Goal: Task Accomplishment & Management: Use online tool/utility

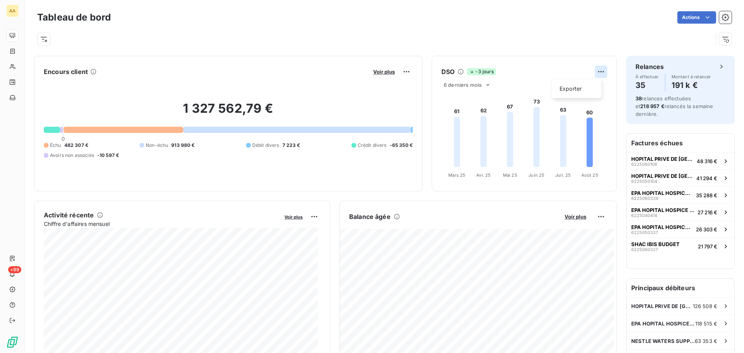
click at [594, 71] on html "AA +99 Tableau de bord Actions Encours client Voir plus 1 327 562,79 € 0 Échu 4…" at bounding box center [372, 176] width 744 height 353
click at [565, 90] on div "Exporter" at bounding box center [576, 89] width 43 height 12
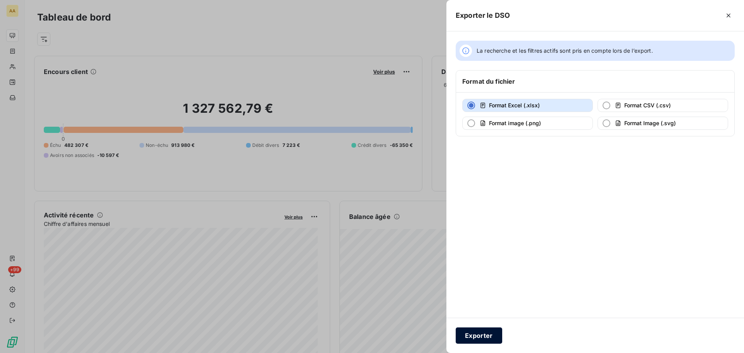
click at [477, 336] on button "Exporter" at bounding box center [479, 335] width 47 height 16
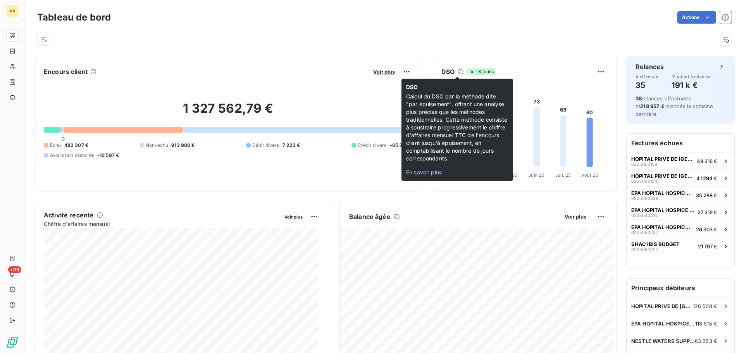
click at [458, 73] on icon at bounding box center [461, 72] width 6 height 6
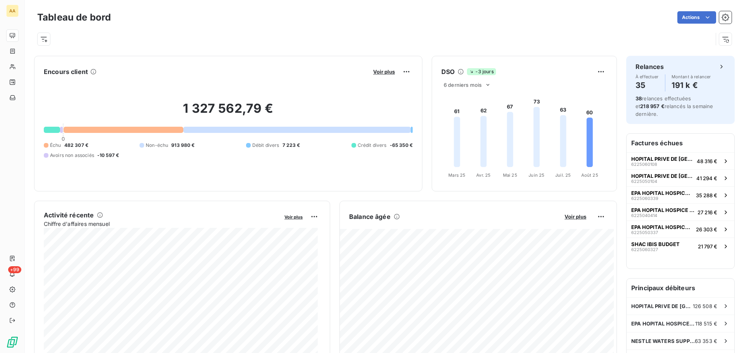
click at [458, 73] on icon at bounding box center [461, 72] width 6 height 6
click at [380, 72] on span "Voir plus" at bounding box center [384, 72] width 22 height 6
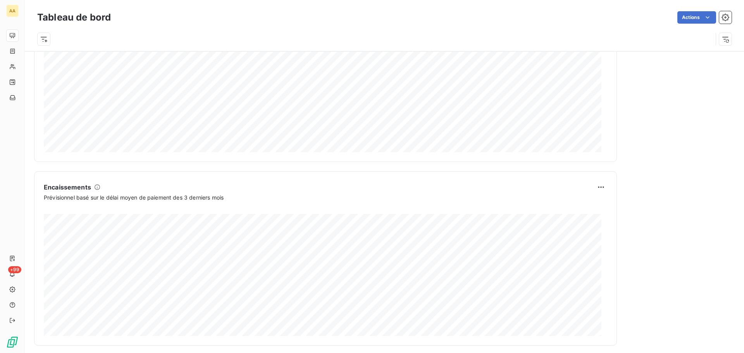
scroll to position [402, 0]
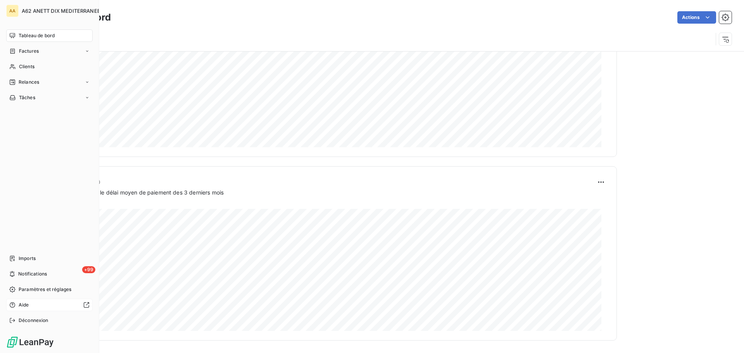
click at [24, 304] on span "Aide" at bounding box center [24, 304] width 10 height 7
click at [27, 274] on span "Notifications" at bounding box center [32, 273] width 29 height 7
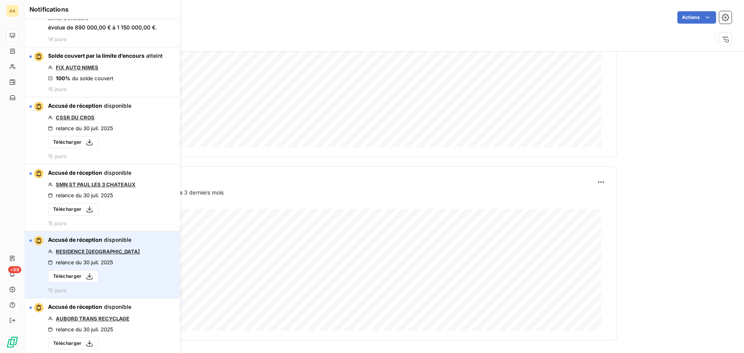
scroll to position [2945, 0]
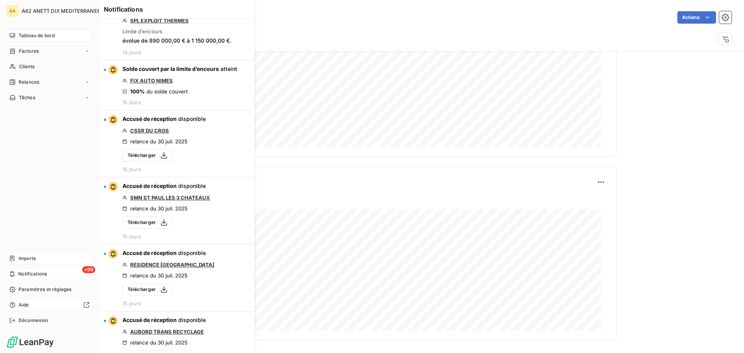
click at [30, 260] on span "Imports" at bounding box center [27, 258] width 17 height 7
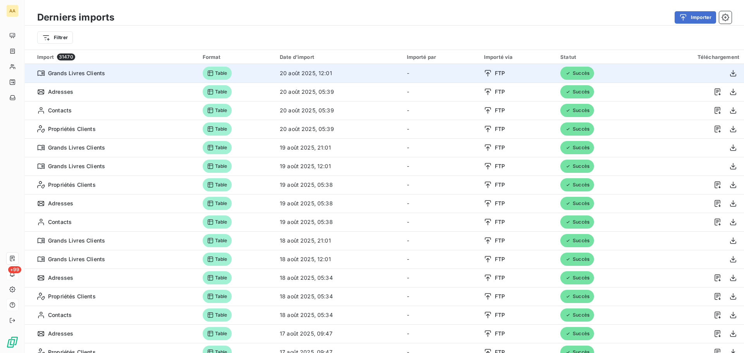
click at [498, 71] on span "FTP" at bounding box center [500, 73] width 10 height 8
click at [729, 74] on icon "button" at bounding box center [733, 73] width 8 height 8
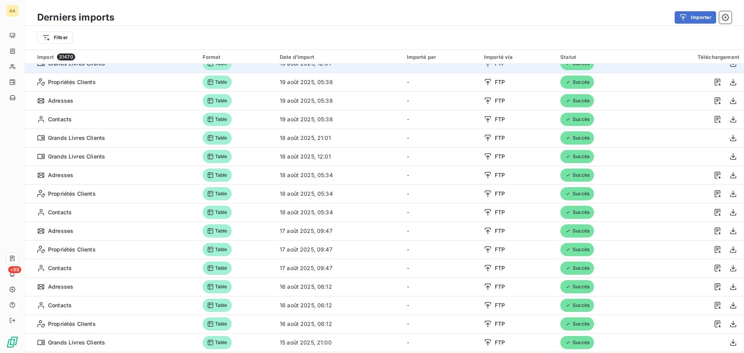
scroll to position [116, 0]
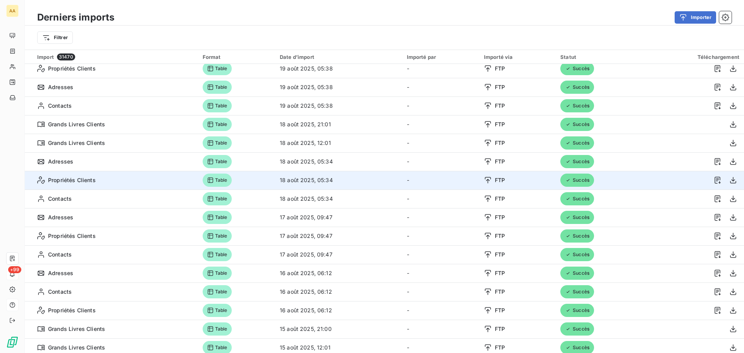
click at [495, 181] on span "FTP" at bounding box center [500, 180] width 10 height 8
click at [488, 180] on icon at bounding box center [488, 180] width 8 height 8
click at [484, 179] on icon at bounding box center [488, 180] width 8 height 8
click at [714, 179] on icon "button" at bounding box center [718, 180] width 8 height 8
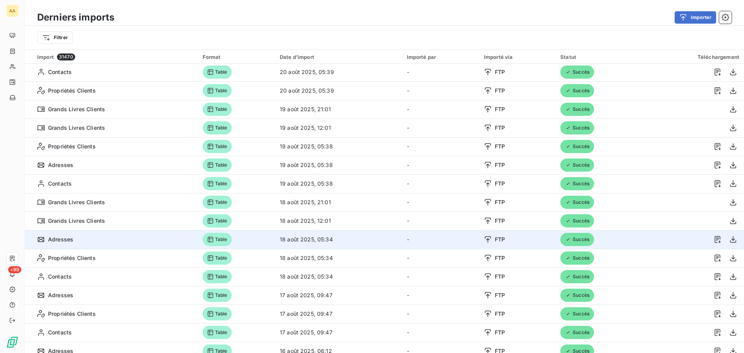
scroll to position [0, 0]
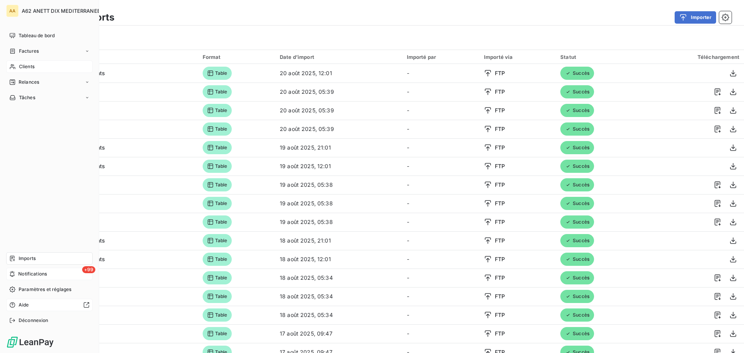
click at [21, 66] on span "Clients" at bounding box center [27, 66] width 16 height 7
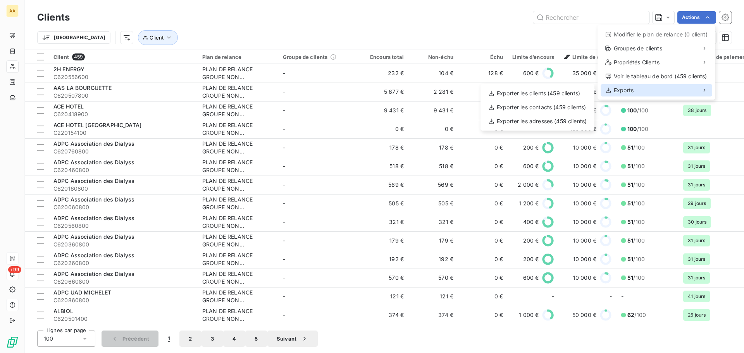
click at [642, 94] on div "Exports" at bounding box center [657, 90] width 112 height 12
click at [708, 88] on icon at bounding box center [704, 90] width 6 height 6
click at [549, 91] on div "Exporter les clients (459 clients)" at bounding box center [538, 93] width 108 height 12
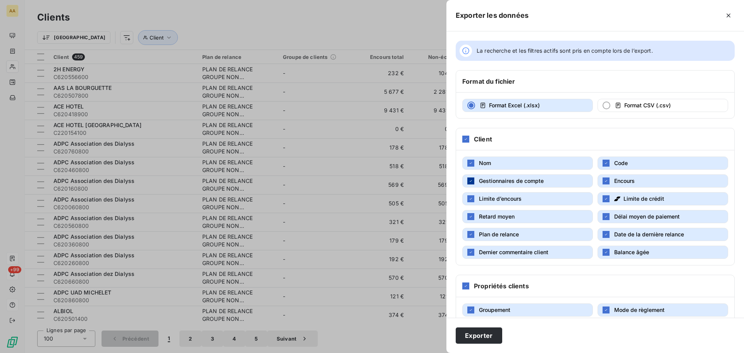
click at [468, 183] on div "button" at bounding box center [470, 180] width 7 height 7
click at [471, 200] on icon "button" at bounding box center [471, 198] width 5 height 5
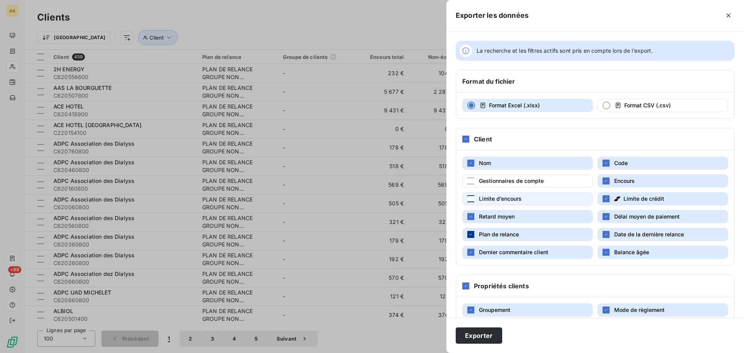
click at [472, 234] on icon "button" at bounding box center [471, 234] width 5 height 5
click at [467, 250] on button "Dernier commentaire client" at bounding box center [527, 252] width 131 height 13
drag, startPoint x: 605, startPoint y: 234, endPoint x: 602, endPoint y: 239, distance: 5.7
click at [605, 234] on icon "button" at bounding box center [606, 234] width 5 height 5
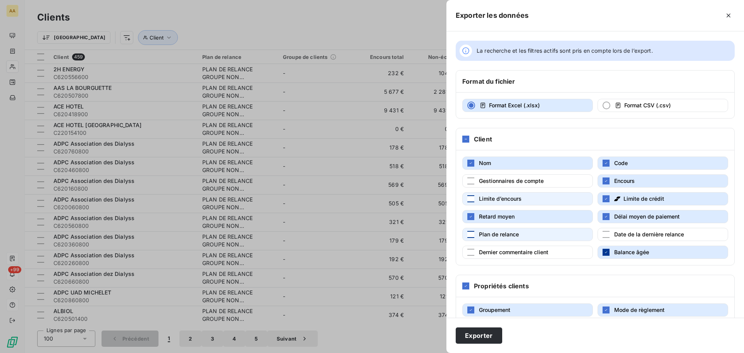
click at [605, 255] on div "button" at bounding box center [606, 252] width 7 height 7
click at [470, 331] on button "Exporter" at bounding box center [479, 335] width 47 height 16
